Goal: Task Accomplishment & Management: Use online tool/utility

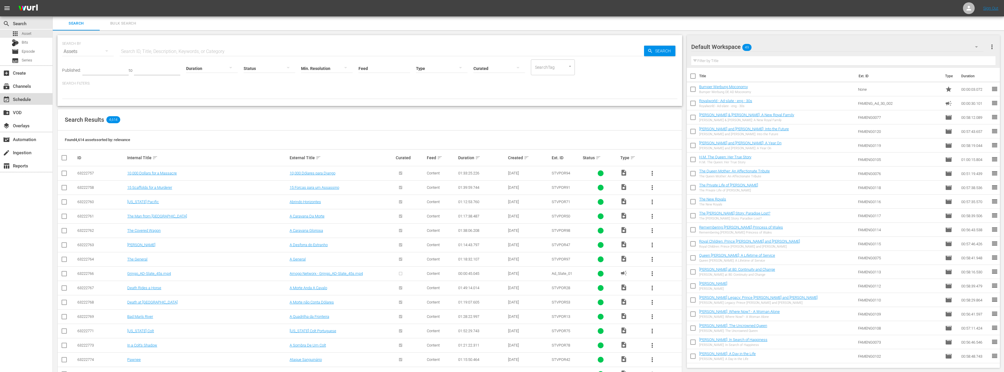
click at [18, 101] on div "event_available Schedule" at bounding box center [16, 98] width 33 height 5
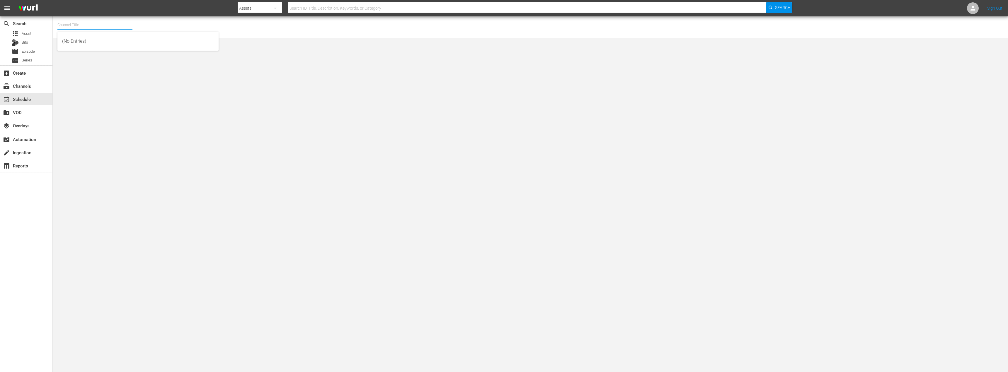
click at [89, 25] on input "text" at bounding box center [94, 25] width 75 height 14
click at [101, 84] on div "Moconomy ENG (1252 - amogonetworx_moconomy_2)" at bounding box center [138, 83] width 152 height 14
type input "Moconomy ENG (1252 - amogonetworx_moconomy_2)"
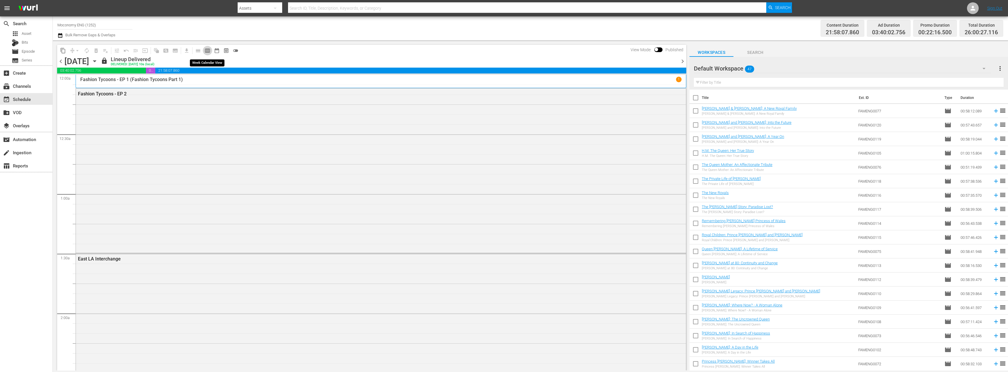
click at [209, 50] on span "calendar_view_week_outlined" at bounding box center [208, 51] width 6 height 6
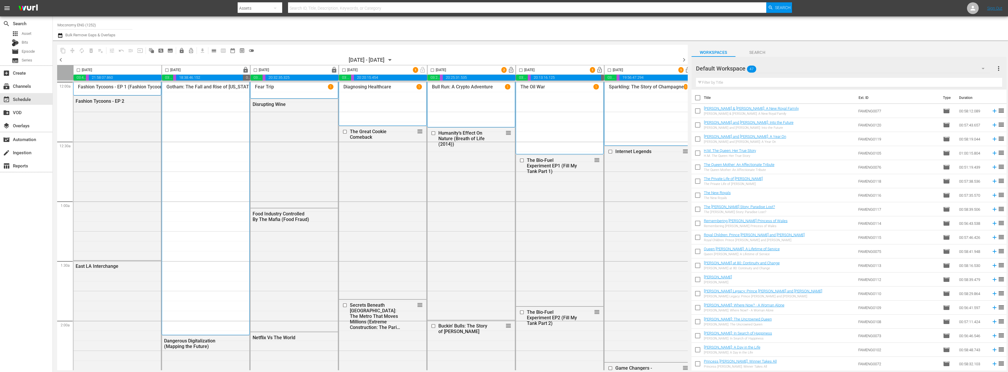
click at [252, 50] on span "toggle_off" at bounding box center [252, 51] width 6 height 6
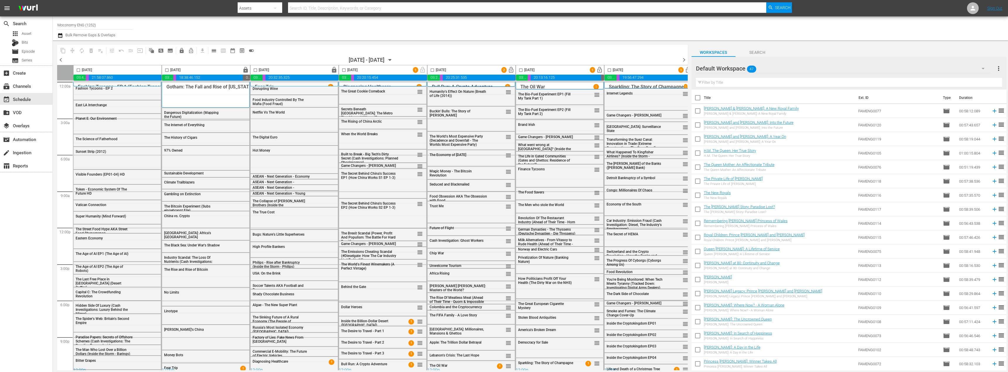
click at [772, 67] on div "Default Workspace 47" at bounding box center [843, 68] width 294 height 16
click at [744, 122] on div "Moconomy ENG Scheduling (296)" at bounding box center [743, 122] width 80 height 9
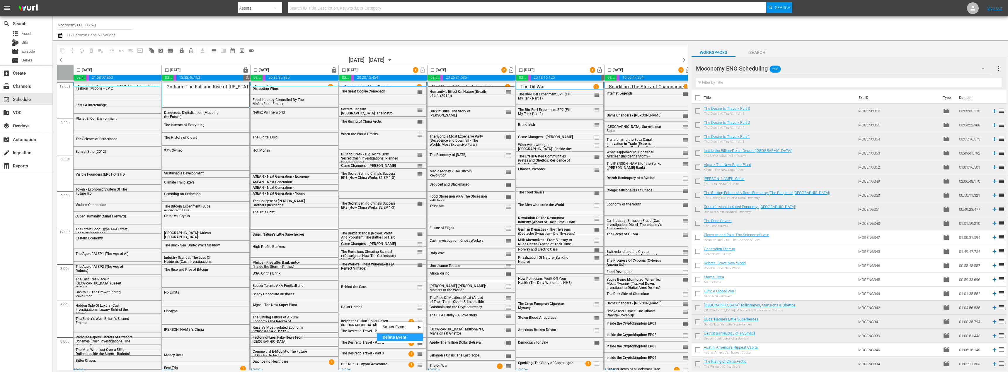
click at [389, 337] on div "Delete Event" at bounding box center [400, 338] width 46 height 8
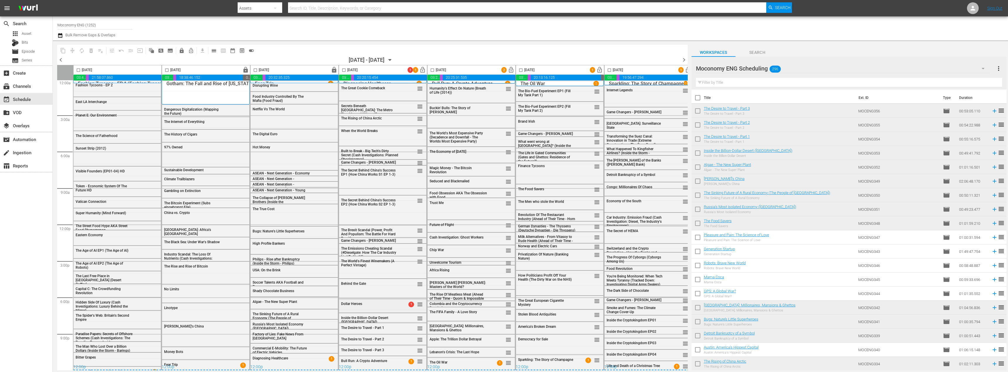
click at [381, 304] on div "Dollar Heroes 1 reorder" at bounding box center [382, 304] width 87 height 10
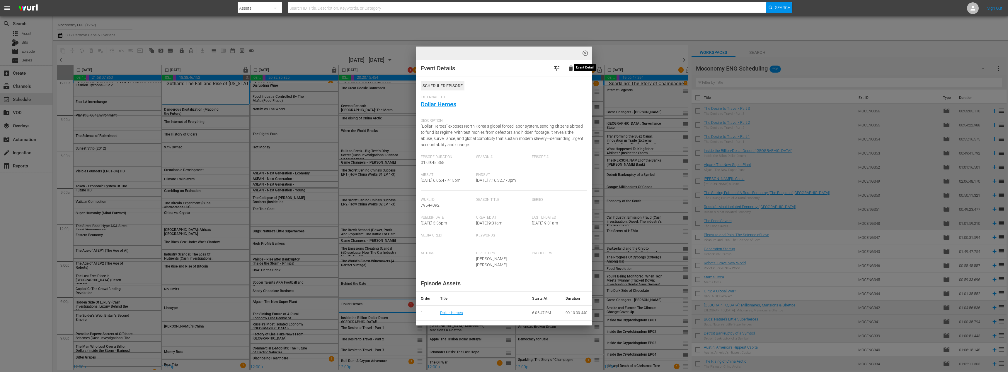
click at [586, 56] on span "highlight_off_icon" at bounding box center [585, 53] width 7 height 7
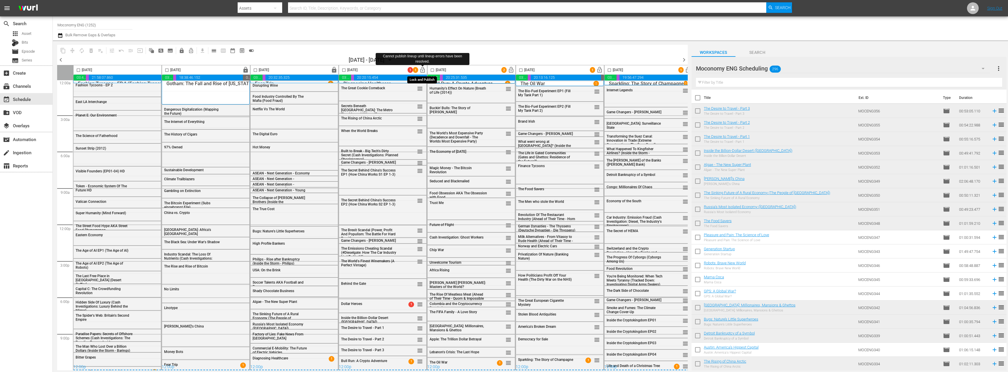
click at [424, 68] on span "lock_open" at bounding box center [422, 70] width 7 height 7
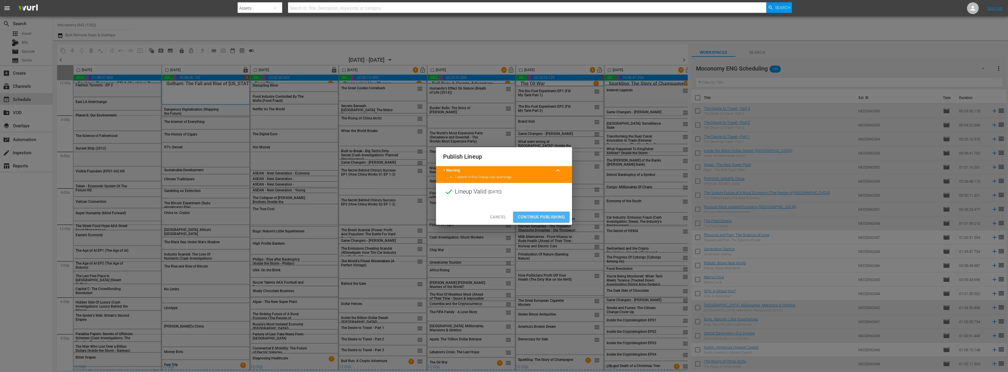
click at [540, 218] on span "Continue Publishing" at bounding box center [541, 217] width 47 height 7
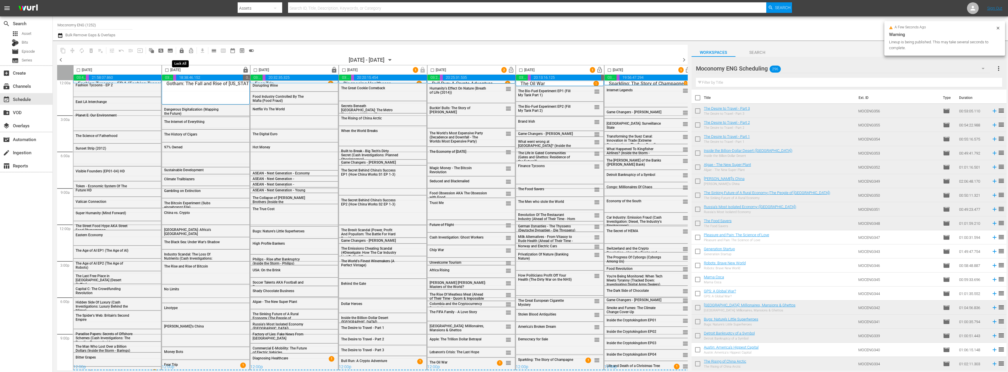
click at [182, 50] on span "lock" at bounding box center [182, 51] width 6 height 6
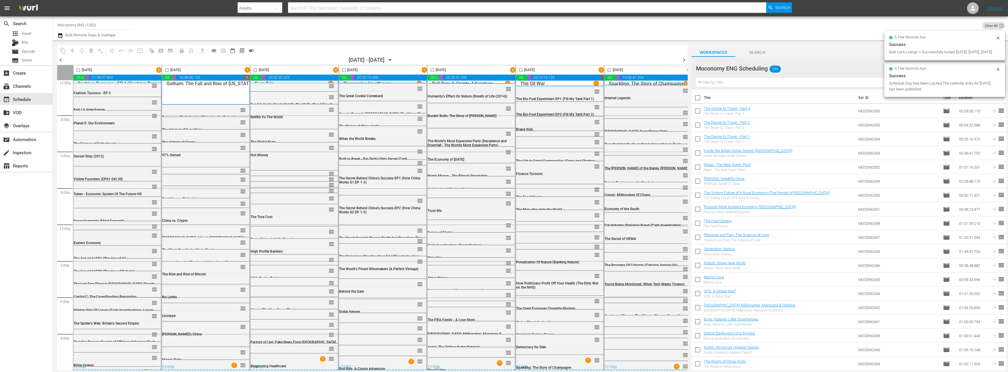
click at [682, 61] on span "chevron_right" at bounding box center [683, 59] width 7 height 7
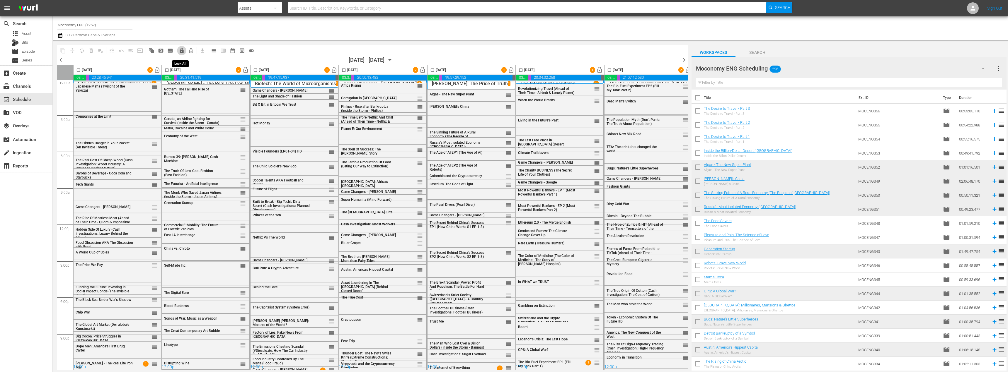
click at [182, 51] on span "lock" at bounding box center [182, 51] width 6 height 6
click at [685, 60] on span "chevron_right" at bounding box center [683, 59] width 7 height 7
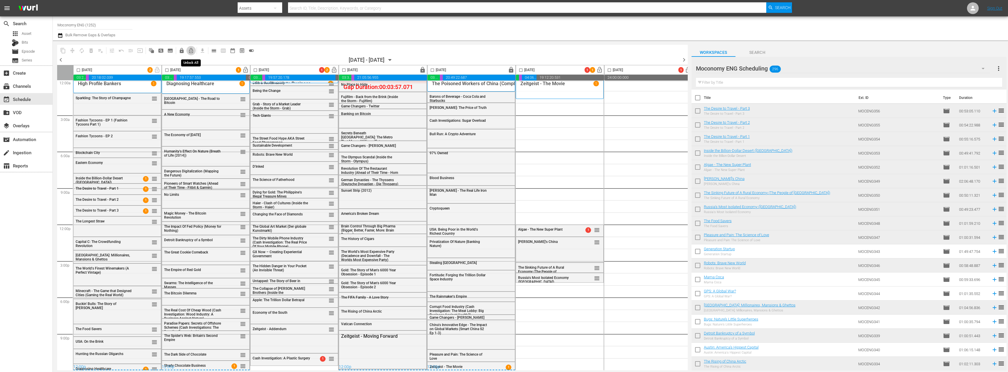
click at [189, 50] on span "lock_open_outlined" at bounding box center [191, 51] width 6 height 6
click at [145, 26] on div "Channel Title Moconomy ENG (1252) Bulk Remove Gaps & Overlaps" at bounding box center [315, 28] width 516 height 21
click at [63, 34] on button "button" at bounding box center [60, 35] width 7 height 7
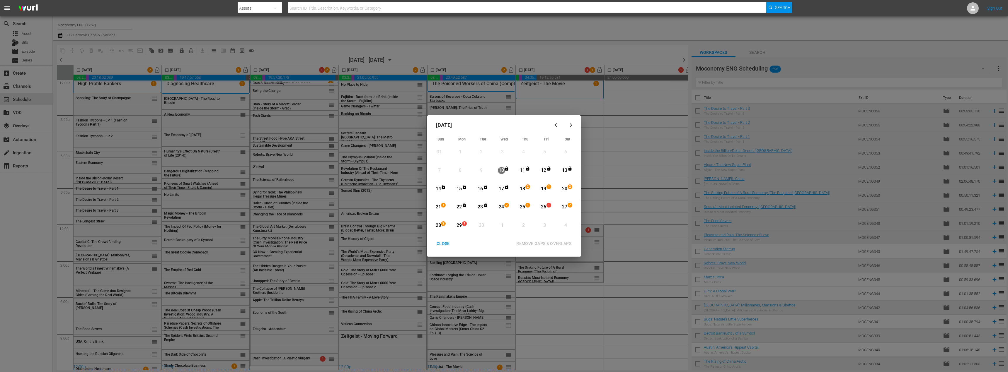
click at [438, 225] on div "28" at bounding box center [438, 225] width 7 height 7
click at [523, 186] on div "18" at bounding box center [522, 189] width 7 height 7
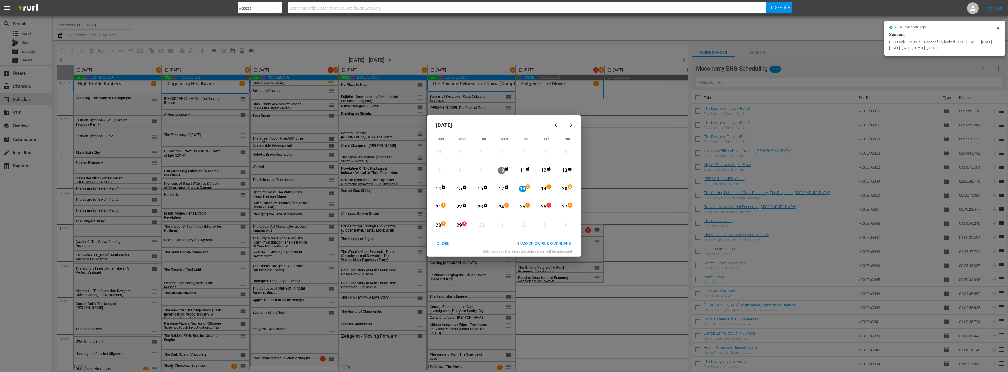
click at [524, 188] on div "18" at bounding box center [522, 189] width 7 height 7
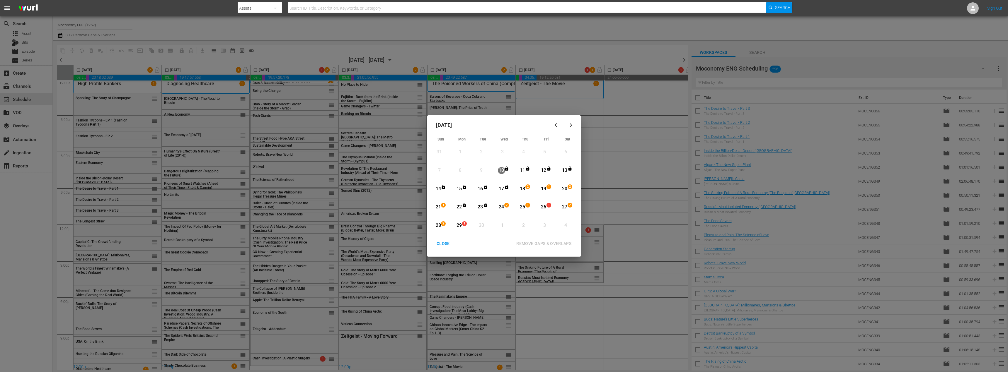
click at [503, 207] on div "24" at bounding box center [501, 207] width 7 height 7
click at [439, 225] on div "28" at bounding box center [438, 225] width 7 height 7
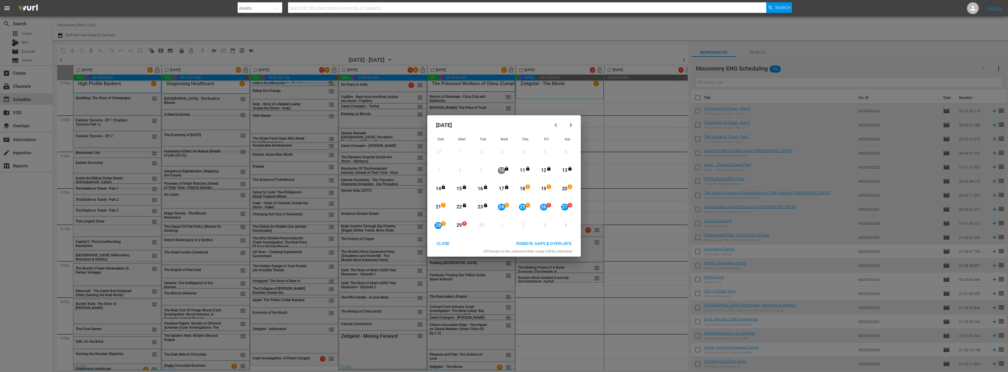
click at [535, 241] on div "REMOVE GAPS & OVERLAPS" at bounding box center [544, 243] width 64 height 7
click at [441, 241] on div "CLOSE" at bounding box center [443, 243] width 23 height 7
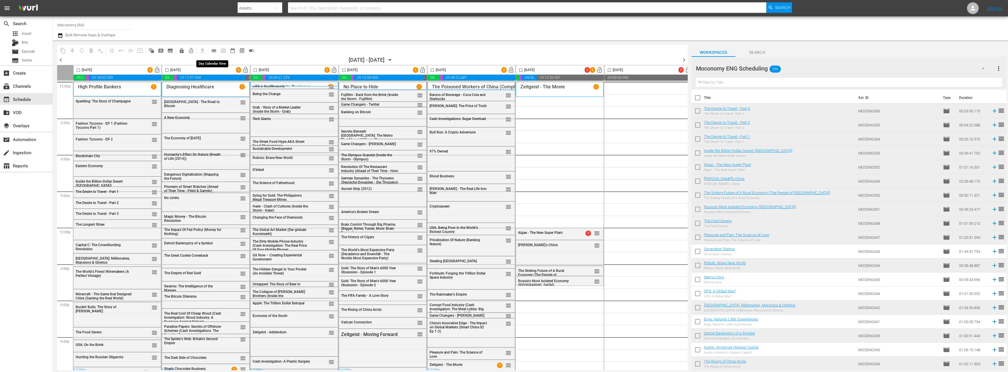
click at [214, 51] on span "calendar_view_day_outlined" at bounding box center [214, 51] width 6 height 6
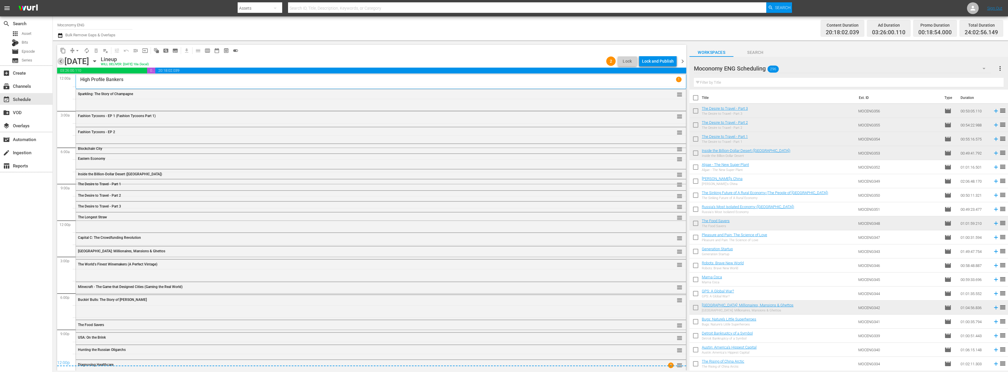
click at [59, 61] on span "chevron_left" at bounding box center [60, 61] width 7 height 7
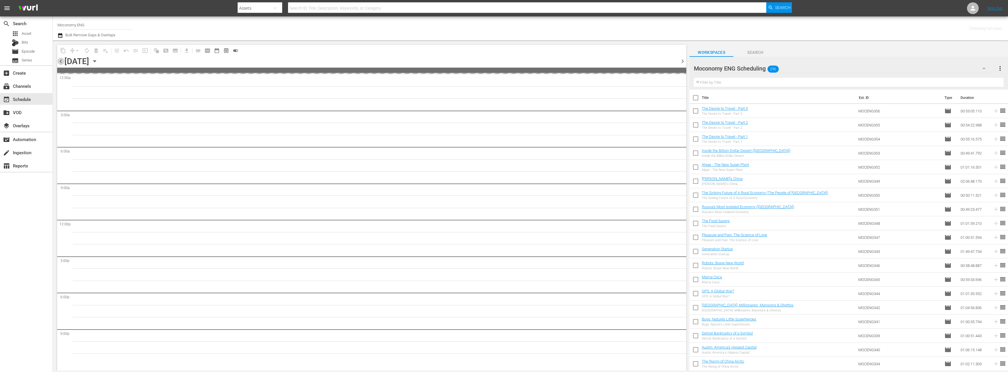
click at [59, 61] on span "chevron_left" at bounding box center [60, 61] width 7 height 7
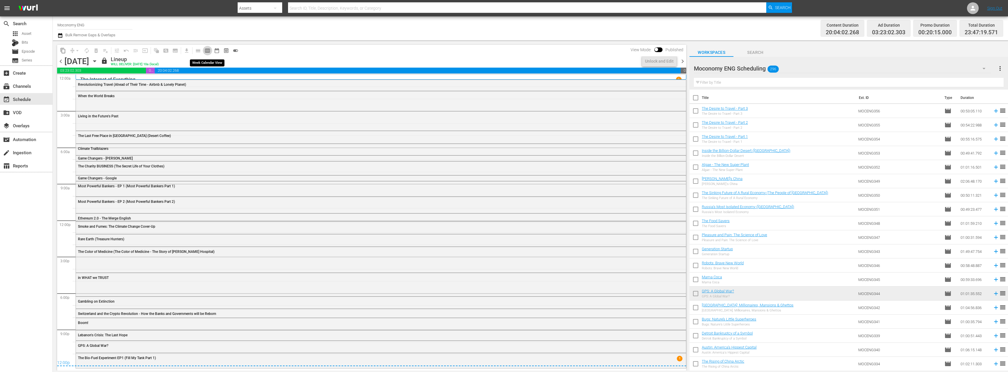
click at [208, 52] on span "calendar_view_week_outlined" at bounding box center [208, 51] width 6 height 6
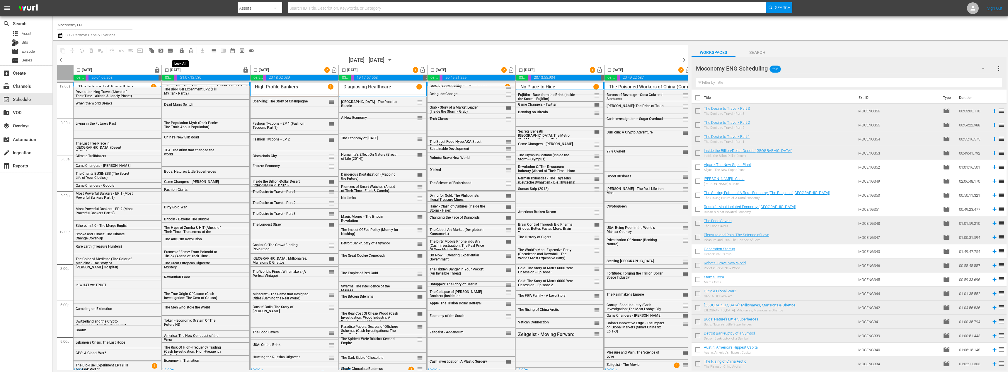
click at [184, 52] on span "lock" at bounding box center [182, 51] width 6 height 6
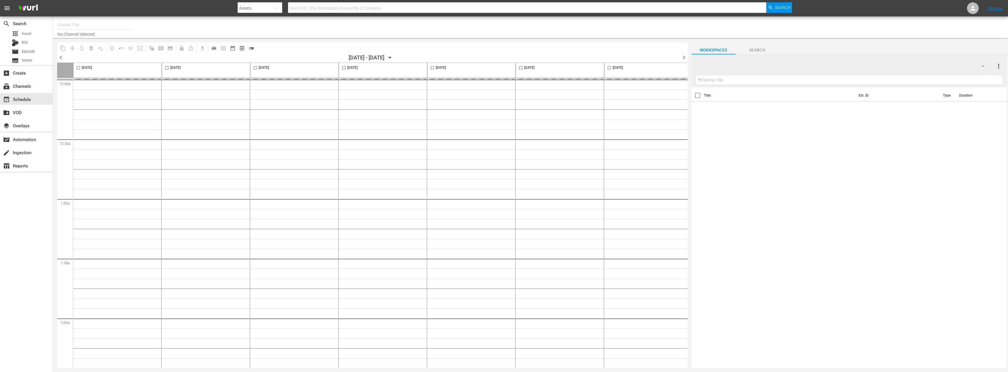
type input "Moconomy ENG (1252)"
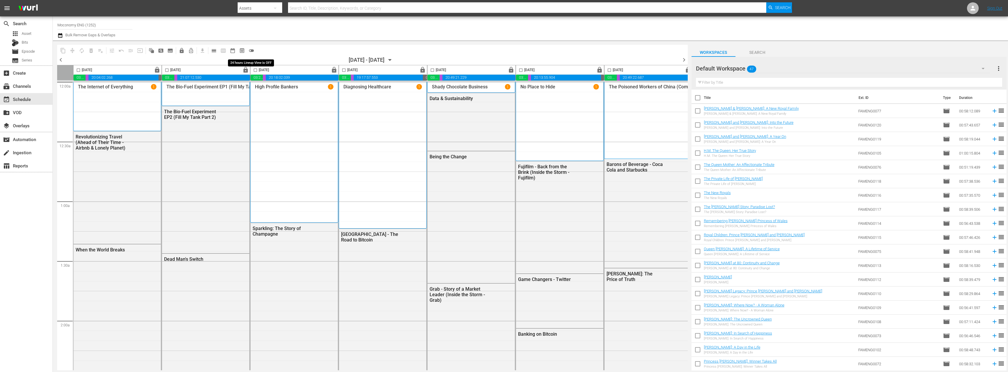
click at [254, 50] on span "toggle_off" at bounding box center [252, 51] width 6 height 6
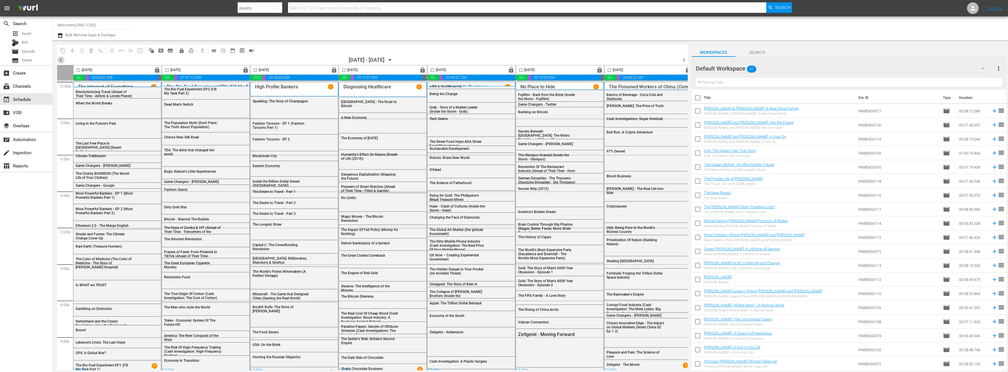
click at [60, 59] on span "chevron_left" at bounding box center [60, 59] width 7 height 7
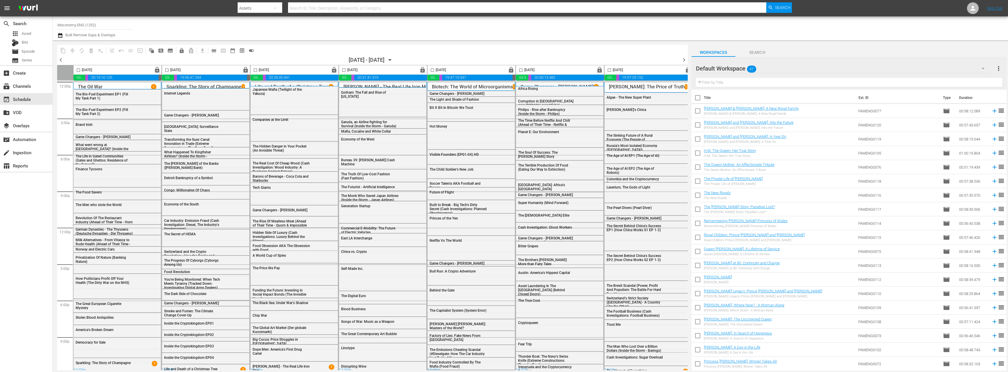
click at [60, 59] on span "chevron_left" at bounding box center [60, 59] width 7 height 7
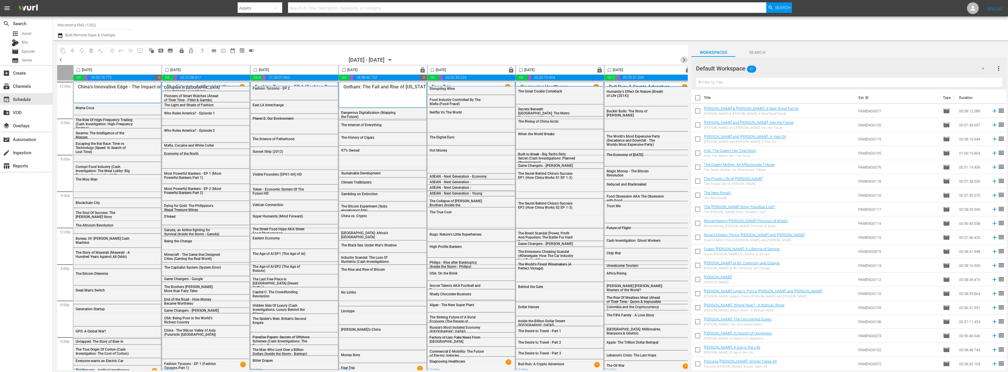
click at [685, 59] on span "chevron_right" at bounding box center [683, 59] width 7 height 7
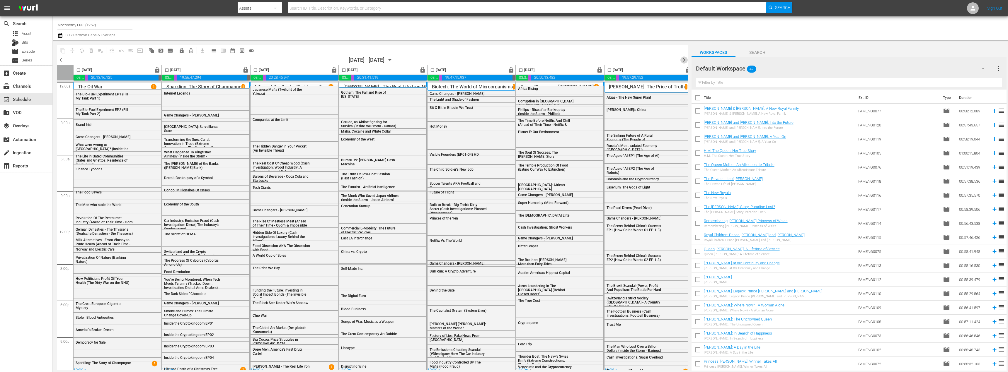
click at [685, 59] on span "chevron_right" at bounding box center [683, 59] width 7 height 7
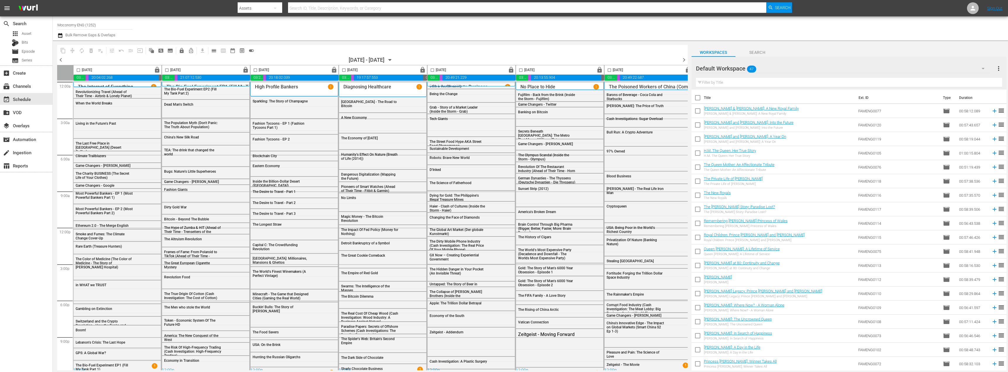
click at [58, 35] on icon "button" at bounding box center [60, 35] width 6 height 7
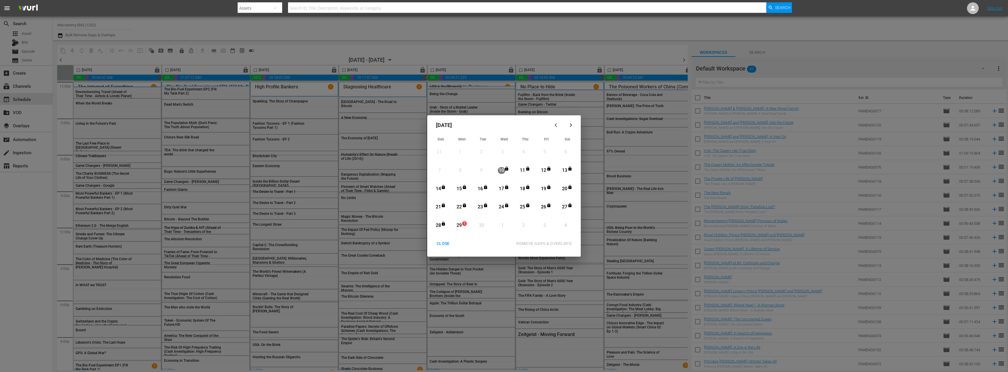
click at [617, 48] on div "September 2025 Sun Mon Tue Wed Thu Fri Sat 31 View Lineup 1 View Lineup 2 View …" at bounding box center [504, 186] width 1008 height 372
click at [442, 243] on div "CLOSE" at bounding box center [443, 243] width 23 height 7
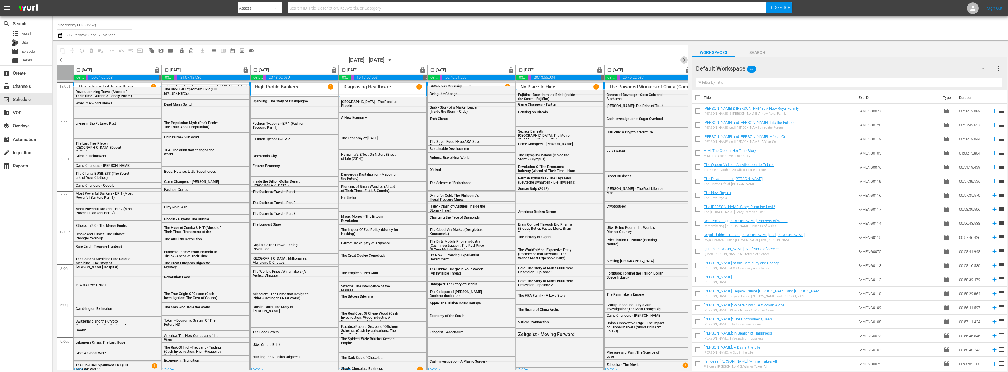
click at [684, 59] on span "chevron_right" at bounding box center [683, 59] width 7 height 7
